Goal: Navigation & Orientation: Find specific page/section

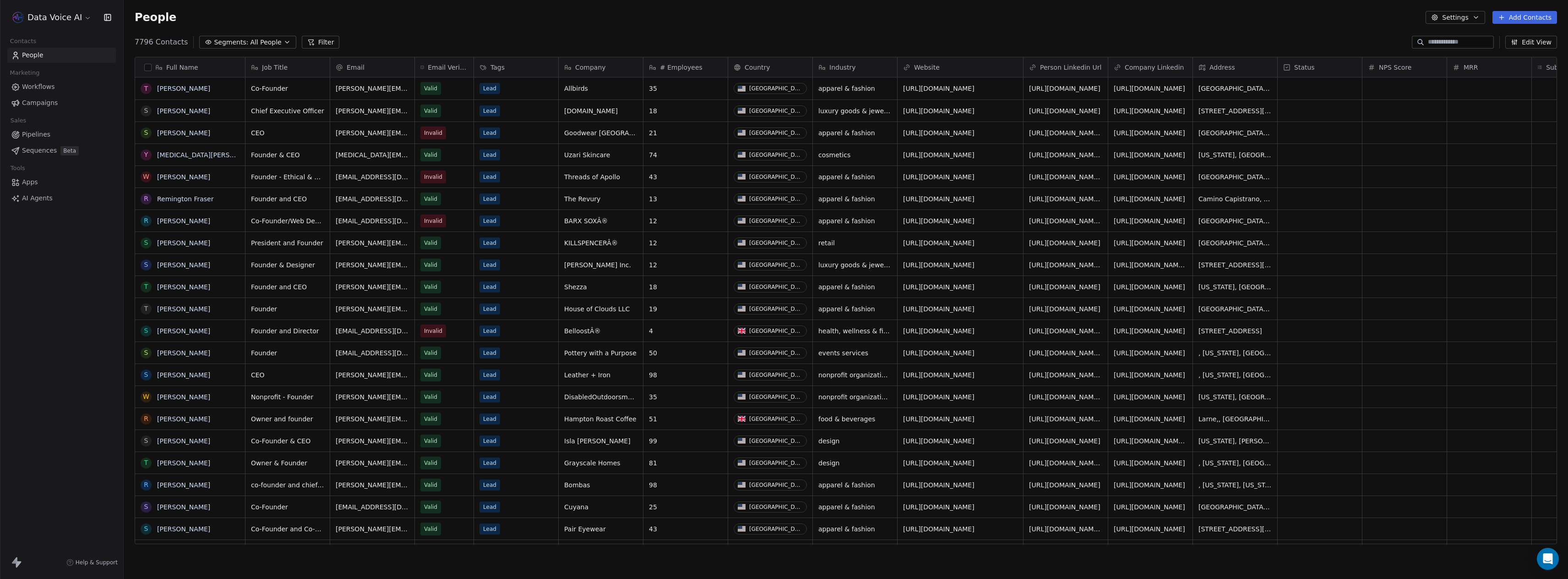
scroll to position [502, 1437]
click at [61, 20] on html "Data Voice AI Contacts People Marketing Workflows Campaigns Sales Pipelines Seq…" at bounding box center [784, 290] width 1568 height 579
click at [68, 148] on div "Data Voice AI" at bounding box center [47, 149] width 54 height 9
click at [61, 270] on div "Data Voice AI Contacts People Marketing Workflows Campaigns Sales Pipelines Seq…" at bounding box center [61, 290] width 123 height 579
click at [46, 195] on span "AI Agents" at bounding box center [37, 198] width 31 height 10
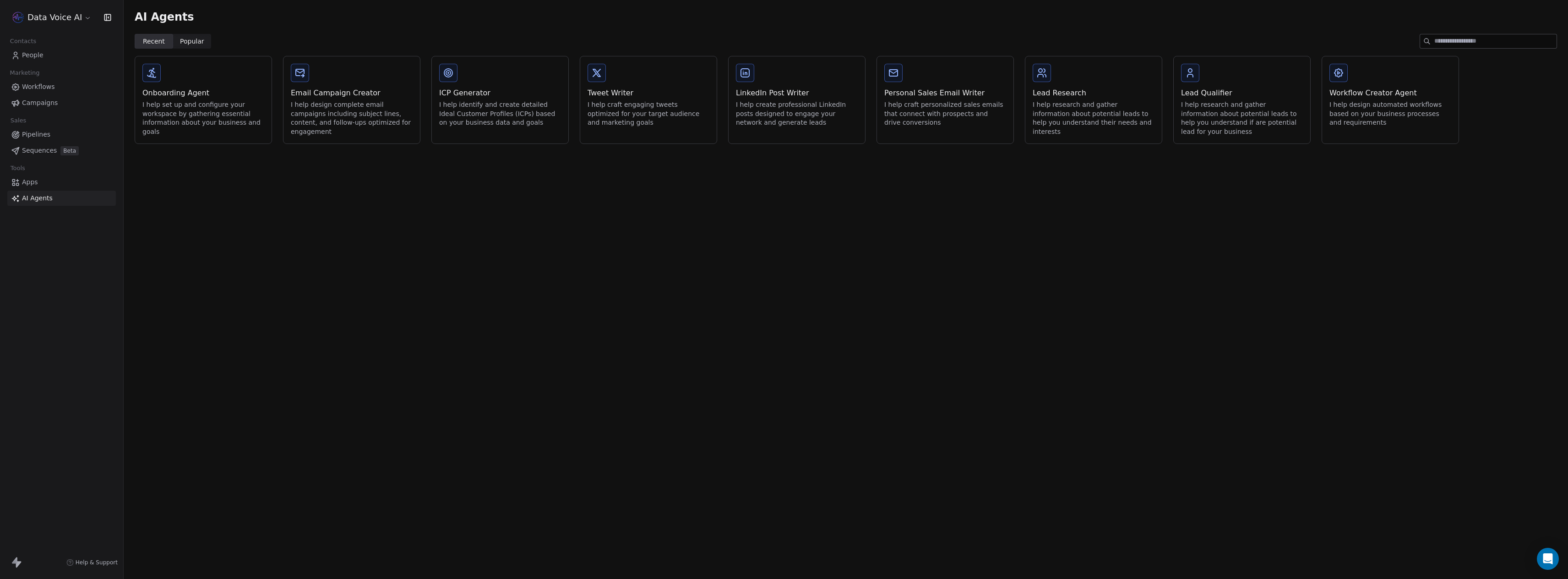
click at [82, 4] on div "Data Voice AI" at bounding box center [61, 17] width 123 height 35
click at [77, 10] on html "Data Voice AI Contacts People Marketing Workflows Campaigns Sales Pipelines Seq…" at bounding box center [784, 290] width 1568 height 579
click at [76, 79] on link "Billing & Subscription" at bounding box center [70, 82] width 111 height 15
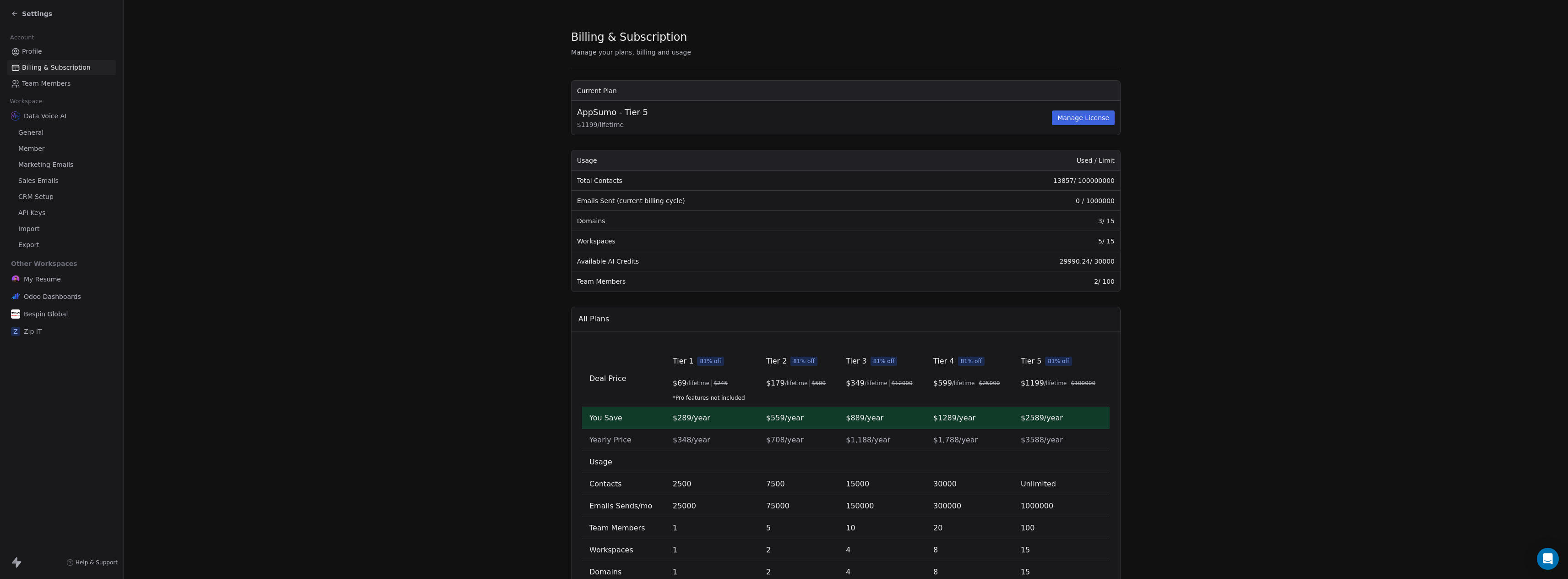
click at [33, 131] on span "General" at bounding box center [31, 132] width 26 height 10
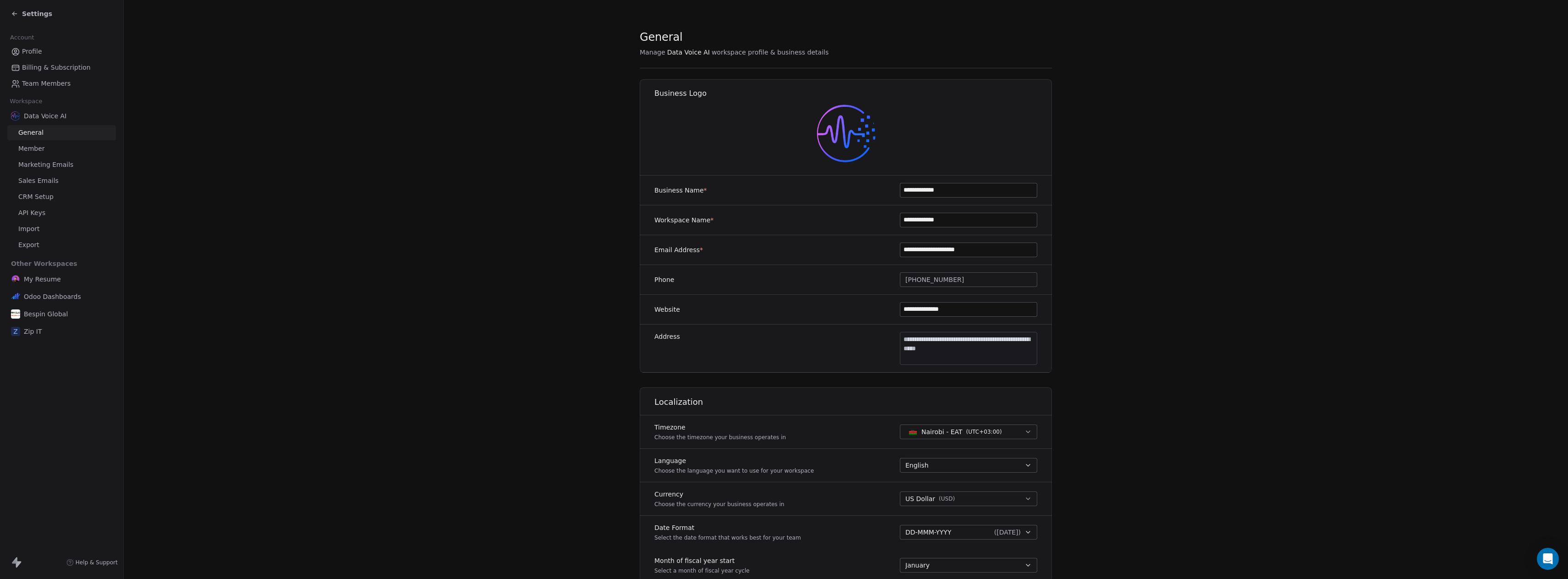
click at [14, 15] on icon at bounding box center [14, 15] width 2 height 2
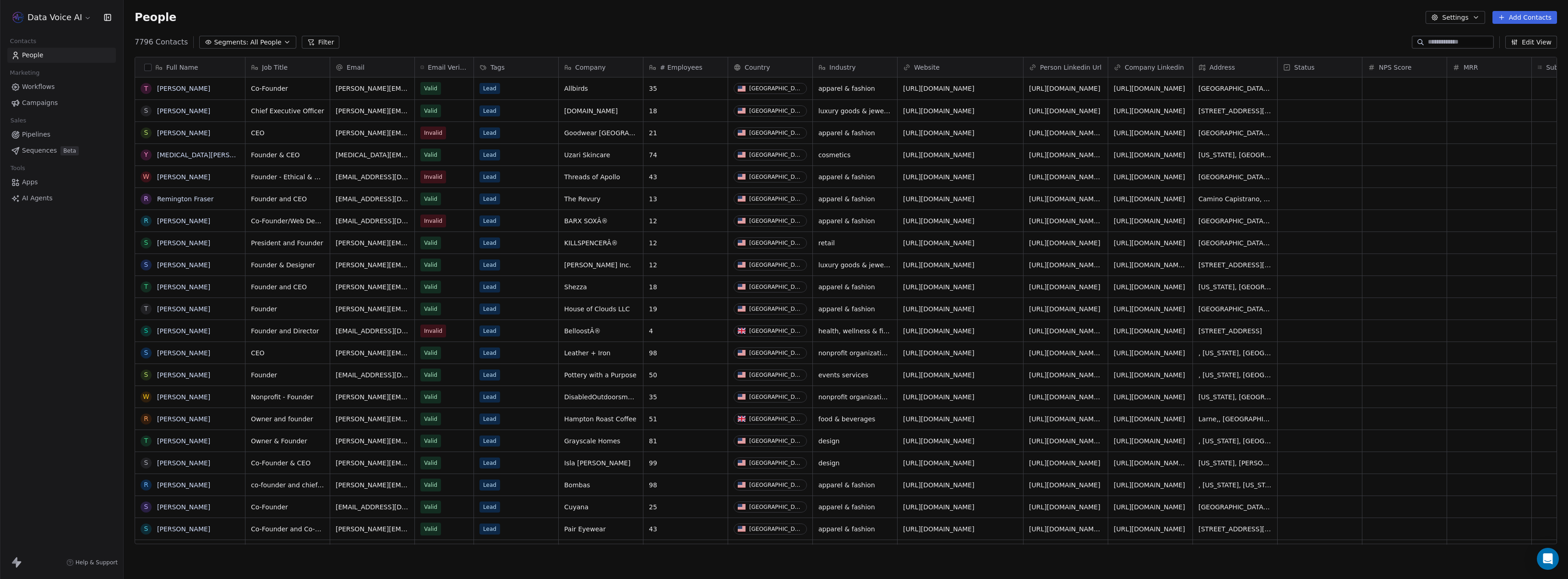
scroll to position [502, 1437]
